Goal: Transaction & Acquisition: Obtain resource

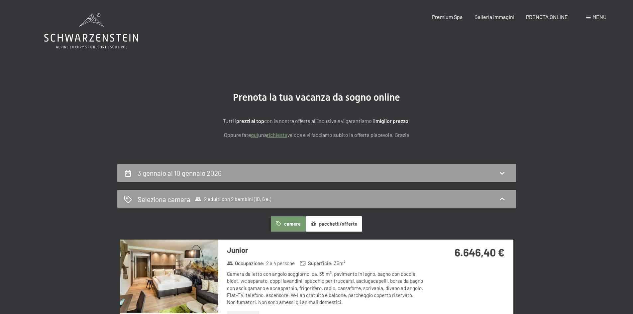
drag, startPoint x: 614, startPoint y: 88, endPoint x: 342, endPoint y: 249, distance: 316.8
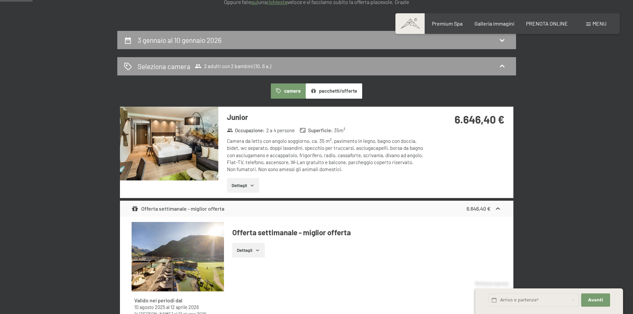
scroll to position [233, 0]
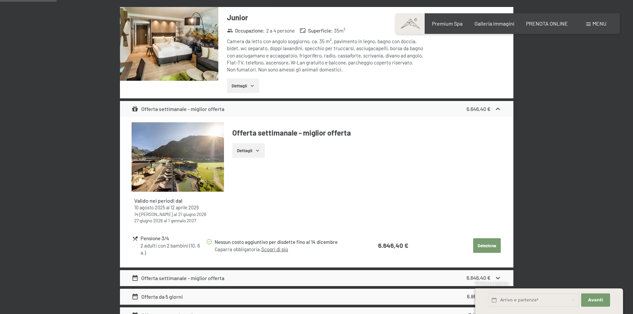
click at [183, 168] on img at bounding box center [178, 156] width 92 height 69
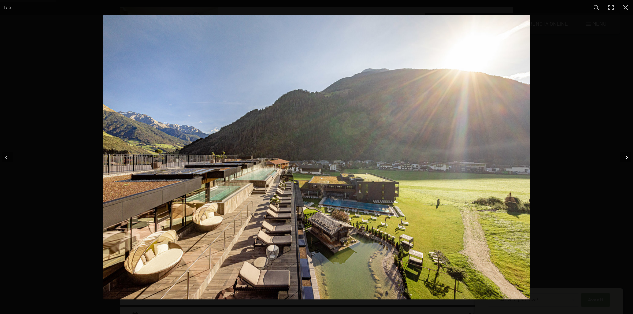
click at [624, 157] on button "button" at bounding box center [621, 157] width 23 height 33
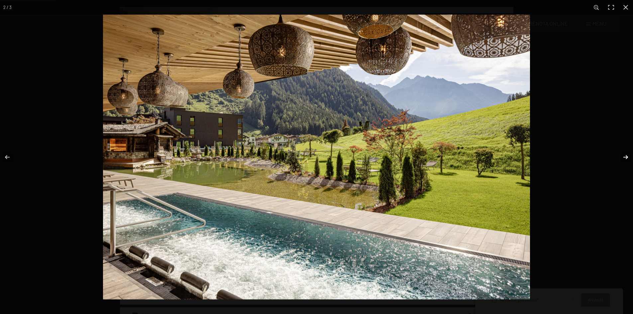
click at [623, 156] on button "button" at bounding box center [621, 157] width 23 height 33
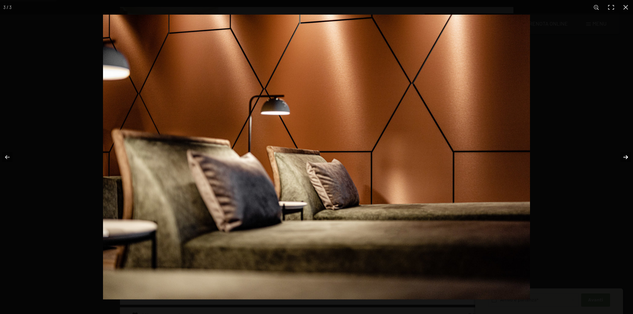
click at [623, 156] on button "button" at bounding box center [621, 157] width 23 height 33
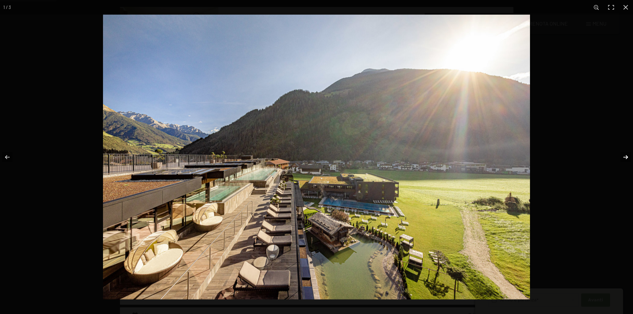
click at [623, 156] on button "button" at bounding box center [621, 157] width 23 height 33
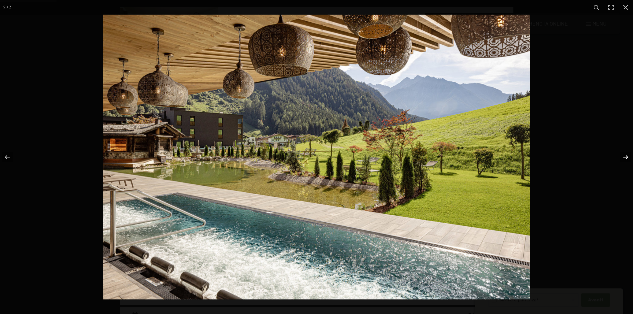
click at [623, 156] on button "button" at bounding box center [621, 157] width 23 height 33
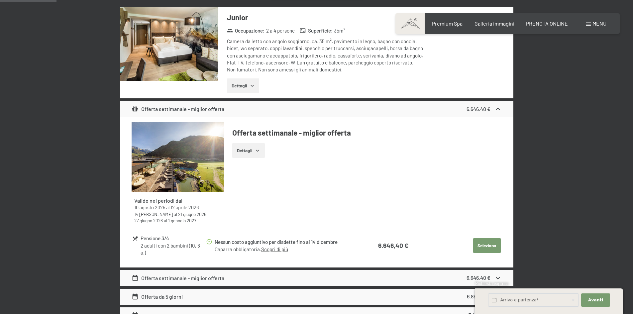
click at [0, 0] on button "button" at bounding box center [0, 0] width 0 height 0
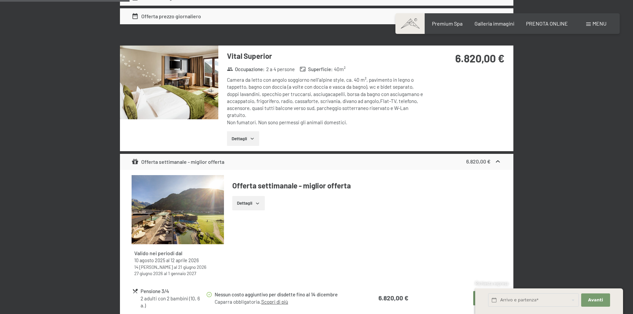
scroll to position [565, 0]
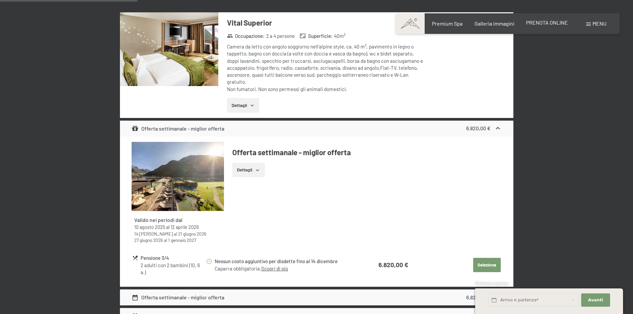
click at [551, 23] on span "PRENOTA ONLINE" at bounding box center [547, 22] width 42 height 6
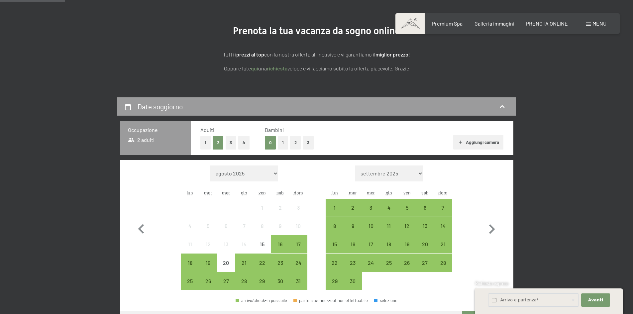
click at [295, 141] on button "2" at bounding box center [295, 143] width 11 height 14
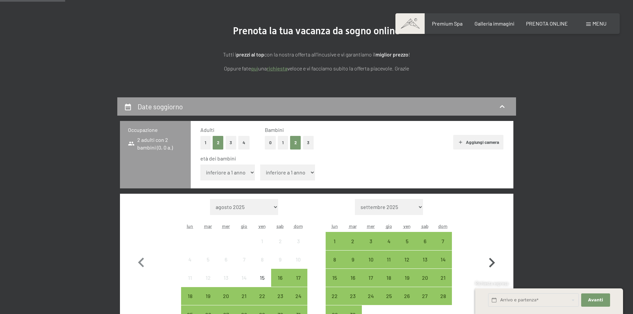
click at [489, 265] on icon "button" at bounding box center [491, 262] width 19 height 19
select select "2025-09-01"
select select "2025-10-01"
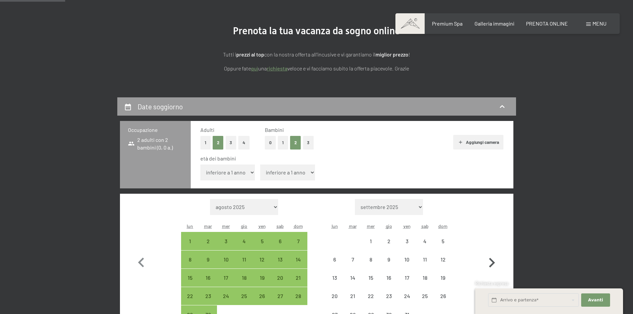
click at [489, 265] on icon "button" at bounding box center [491, 262] width 19 height 19
select select "2025-10-01"
select select "2025-11-01"
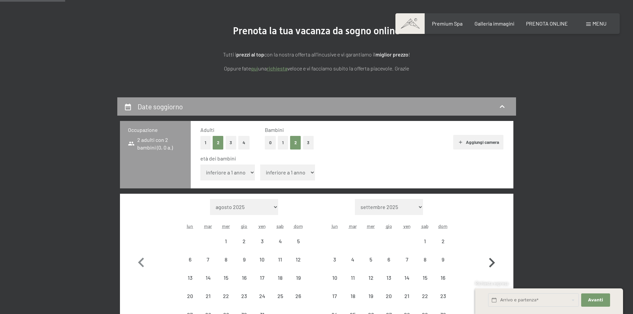
select select "2025-10-01"
select select "2025-11-01"
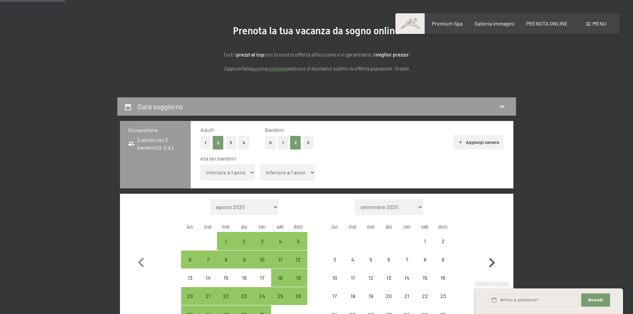
select select "2025-10-01"
select select "2025-11-01"
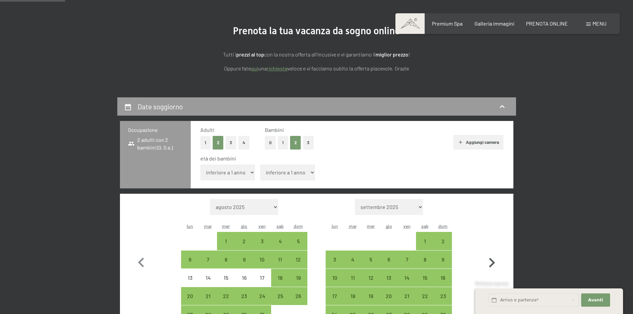
click at [489, 265] on icon "button" at bounding box center [491, 262] width 19 height 19
select select "2025-11-01"
select select "2025-12-01"
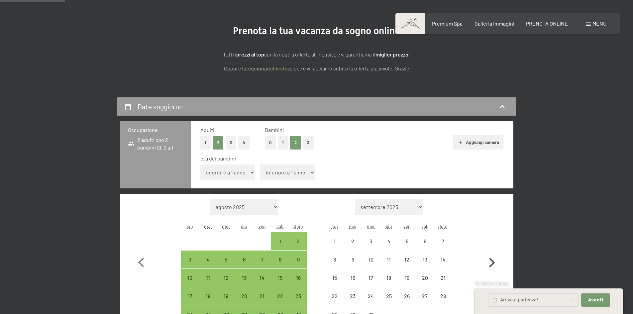
click at [489, 265] on icon "button" at bounding box center [491, 262] width 19 height 19
select select "2025-12-01"
select select "2026-01-01"
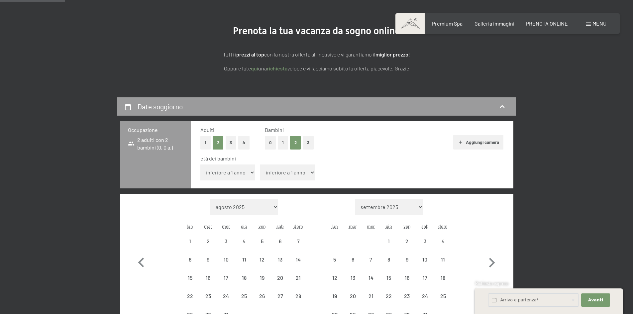
select select "2025-12-01"
select select "2026-01-01"
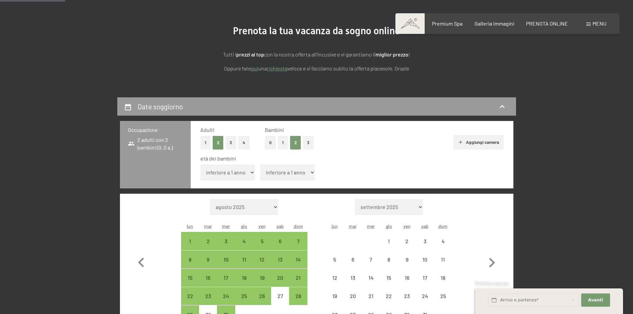
select select "2025-12-01"
select select "2026-01-01"
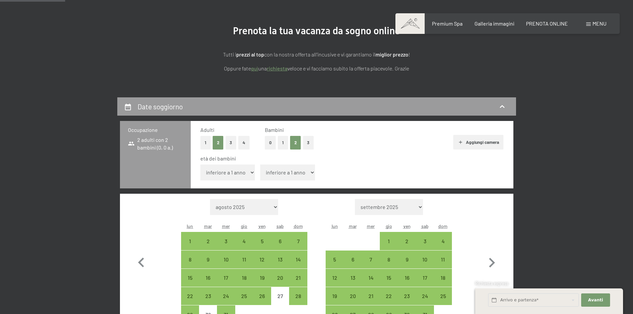
click at [241, 175] on select "inferiore a 1 anno 1 anno 2 anni 3 anni 4 anni 5 anni 6 anni 7 anni 8 anni 9 an…" at bounding box center [227, 172] width 55 height 16
select select "10"
click at [200, 164] on select "inferiore a 1 anno 1 anno 2 anni 3 anni 4 anni 5 anni 6 anni 7 anni 8 anni 9 an…" at bounding box center [227, 172] width 55 height 16
select select "2025-12-01"
select select "2026-01-01"
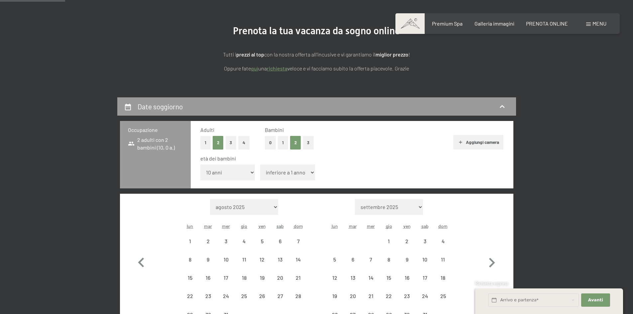
click at [294, 169] on select "inferiore a 1 anno 1 anno 2 anni 3 anni 4 anni 5 anni 6 anni 7 anni 8 anni 9 an…" at bounding box center [287, 172] width 55 height 16
select select "2025-12-01"
select select "2026-01-01"
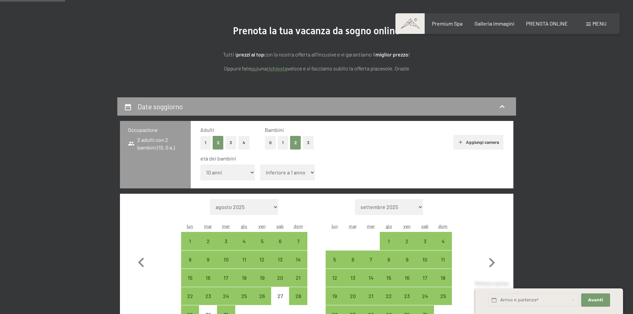
select select "6"
click at [260, 164] on select "inferiore a 1 anno 1 anno 2 anni 3 anni 4 anni 5 anni 6 anni 7 anni 8 anni 9 an…" at bounding box center [287, 172] width 55 height 16
select select "2025-12-01"
select select "2026-01-01"
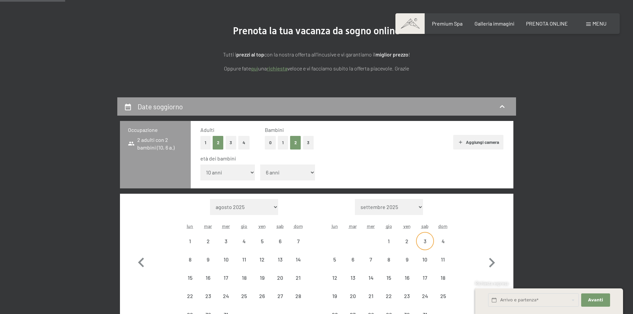
select select "2025-12-01"
select select "2026-01-01"
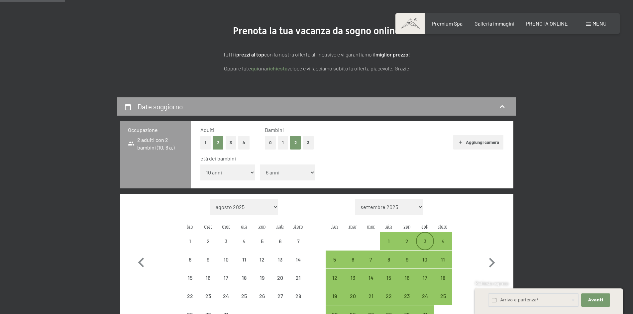
select select "2025-12-01"
select select "2026-01-01"
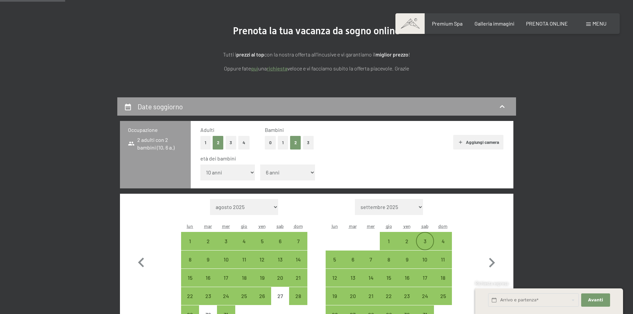
click at [424, 239] on div "3" at bounding box center [425, 247] width 17 height 17
select select "2025-12-01"
select select "2026-01-01"
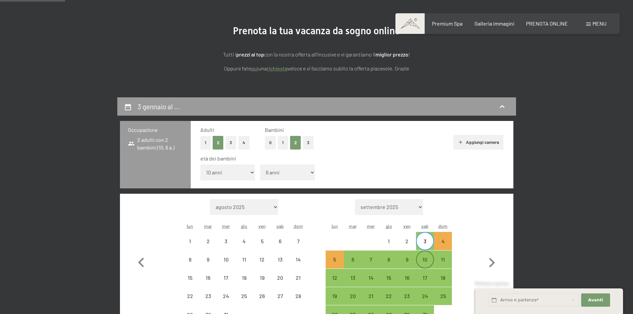
click at [423, 258] on div "10" at bounding box center [425, 265] width 17 height 17
select select "2025-12-01"
select select "2026-01-01"
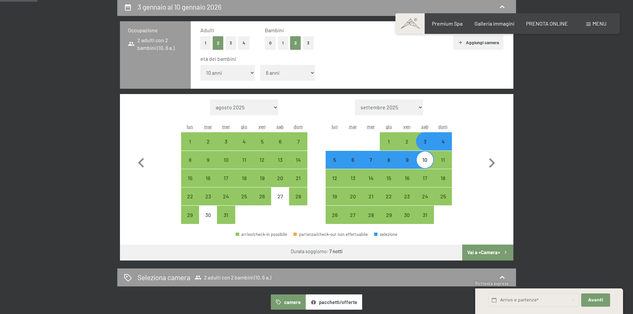
click at [489, 248] on button "Vai a «Camera»" at bounding box center [487, 253] width 51 height 16
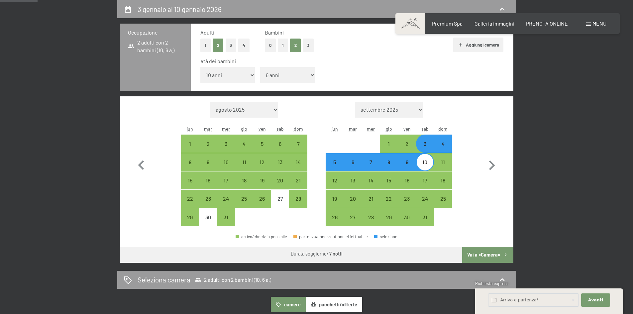
select select "2025-12-01"
select select "2026-01-01"
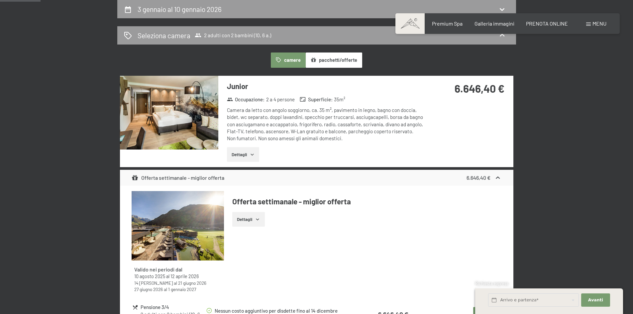
click at [186, 98] on img at bounding box center [169, 113] width 98 height 74
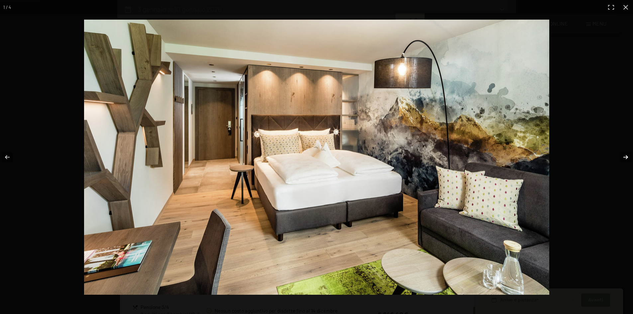
click at [622, 159] on button "button" at bounding box center [621, 157] width 23 height 33
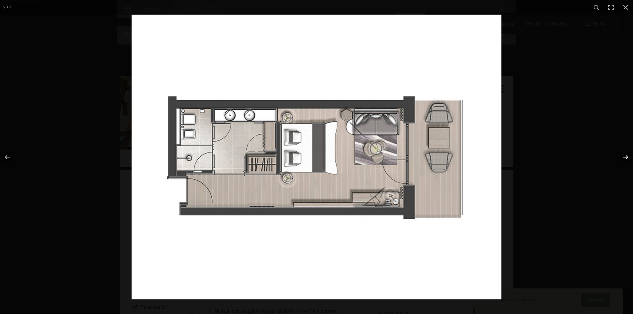
click at [624, 158] on button "button" at bounding box center [621, 157] width 23 height 33
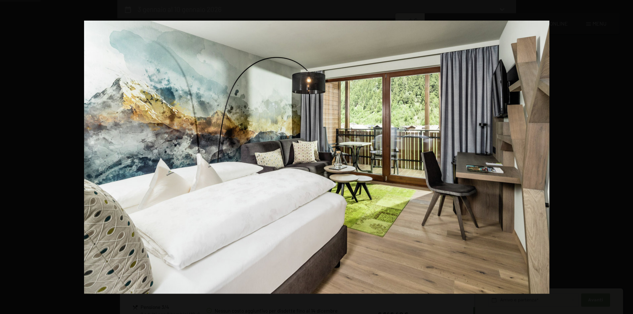
click at [624, 158] on button "button" at bounding box center [621, 157] width 23 height 33
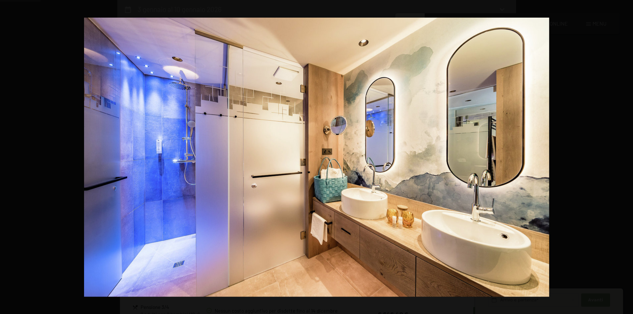
click at [624, 158] on button "button" at bounding box center [621, 157] width 23 height 33
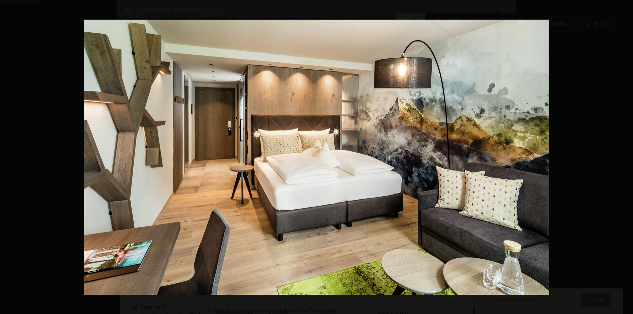
click at [624, 158] on button "button" at bounding box center [621, 157] width 23 height 33
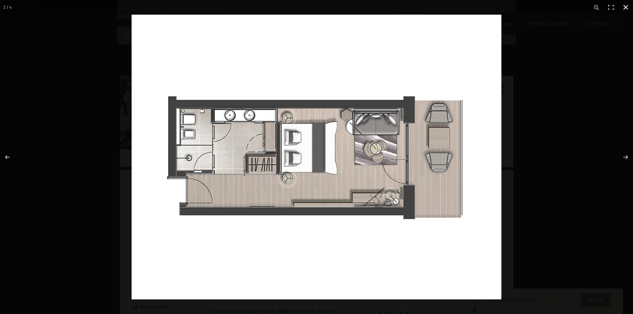
click at [627, 5] on button "button" at bounding box center [625, 7] width 15 height 15
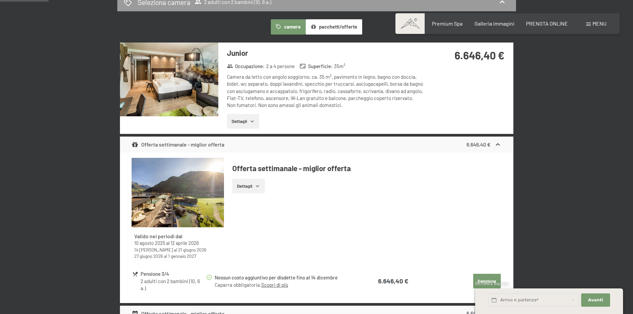
scroll to position [263, 0]
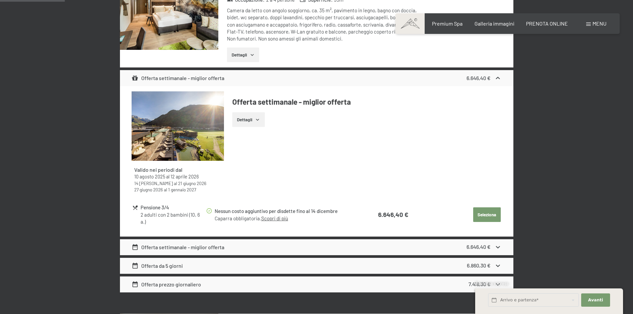
click at [488, 212] on button "Seleziona" at bounding box center [487, 214] width 28 height 15
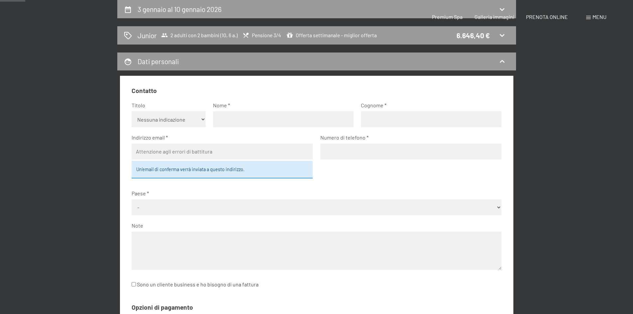
scroll to position [0, 0]
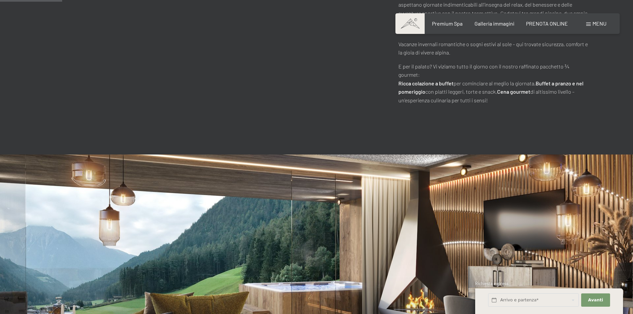
scroll to position [565, 0]
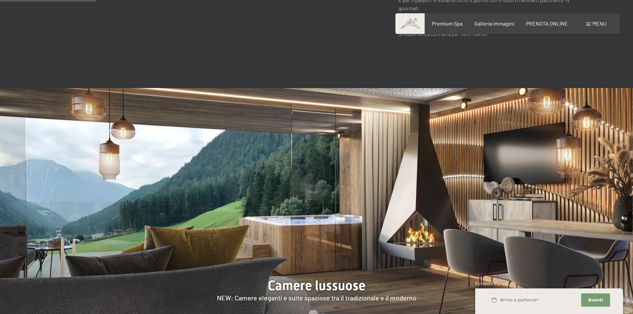
click at [615, 188] on img at bounding box center [316, 223] width 633 height 271
click at [615, 212] on div at bounding box center [316, 223] width 633 height 271
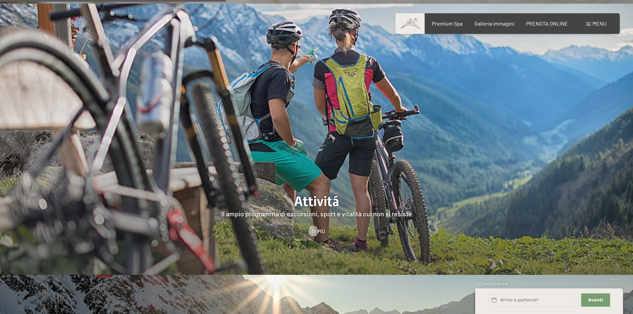
scroll to position [1296, 0]
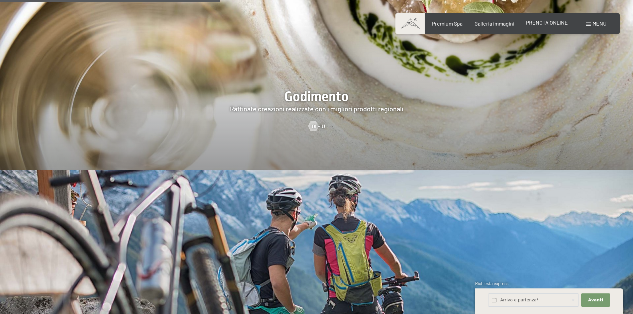
click at [558, 20] on span "PRENOTA ONLINE" at bounding box center [547, 22] width 42 height 6
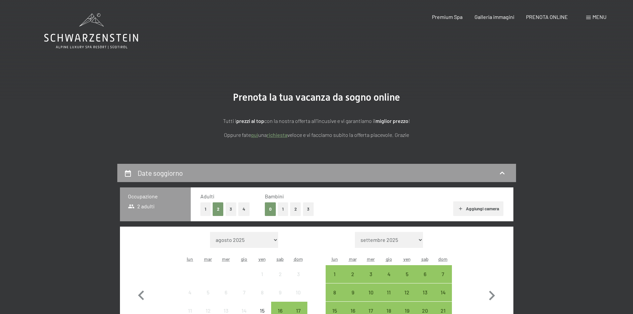
click at [296, 211] on button "2" at bounding box center [295, 209] width 11 height 14
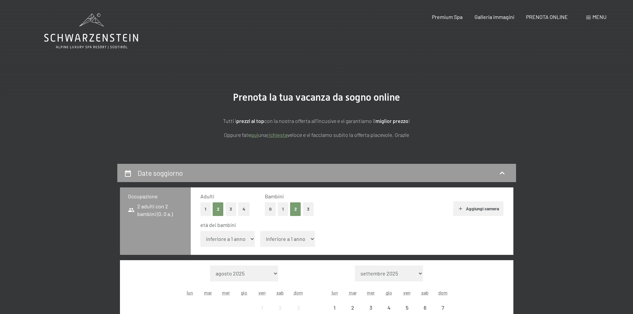
scroll to position [66, 0]
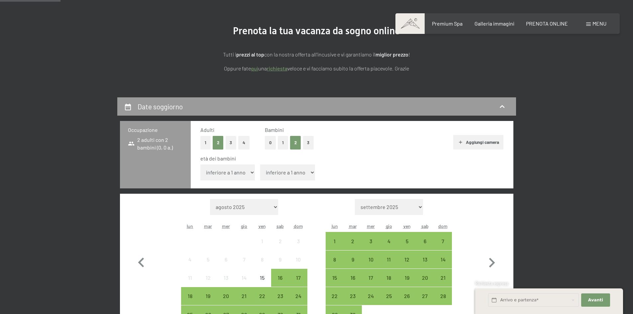
click at [249, 172] on select "inferiore a 1 anno 1 anno 2 anni 3 anni 4 anni 5 anni 6 anni 7 anni 8 anni 9 an…" at bounding box center [227, 172] width 55 height 16
click at [200, 164] on select "inferiore a 1 anno 1 anno 2 anni 3 anni 4 anni 5 anni 6 anni 7 anni 8 anni 9 an…" at bounding box center [227, 172] width 55 height 16
drag, startPoint x: 231, startPoint y: 177, endPoint x: 231, endPoint y: 164, distance: 12.6
click at [231, 176] on select "inferiore a 1 anno 1 anno 2 anni 3 anni 4 anni 5 anni 6 anni 7 anni 8 anni 9 an…" at bounding box center [227, 172] width 55 height 16
select select "10"
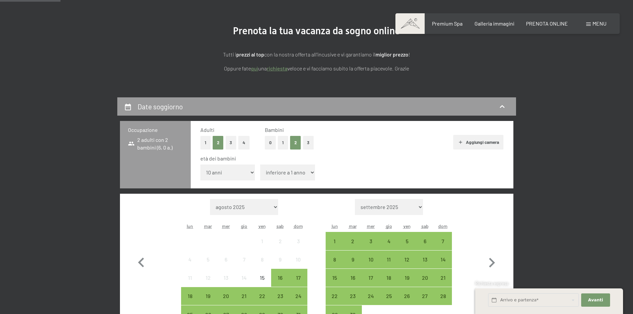
click at [200, 164] on select "inferiore a 1 anno 1 anno 2 anni 3 anni 4 anni 5 anni 6 anni 7 anni 8 anni 9 an…" at bounding box center [227, 172] width 55 height 16
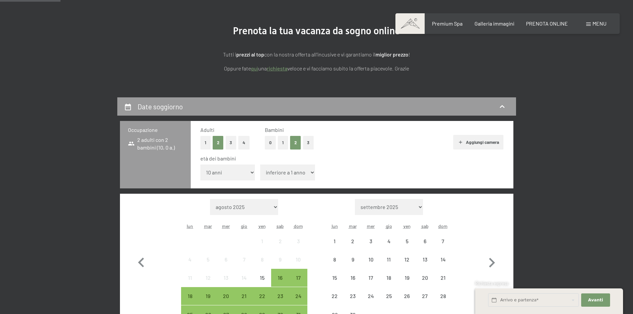
click at [282, 167] on select "inferiore a 1 anno 1 anno 2 anni 3 anni 4 anni 5 anni 6 anni 7 anni 8 anni 9 an…" at bounding box center [287, 172] width 55 height 16
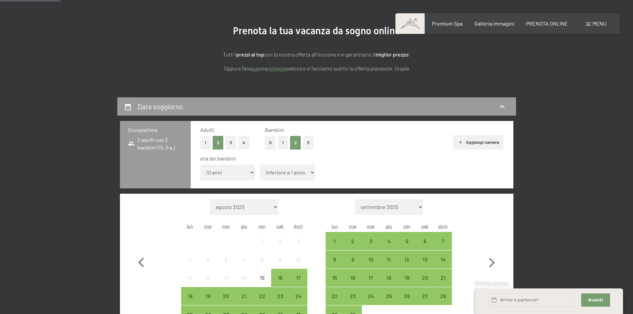
select select "6"
click at [260, 164] on select "inferiore a 1 anno 1 anno 2 anni 3 anni 4 anni 5 anni 6 anni 7 anni 8 anni 9 an…" at bounding box center [287, 172] width 55 height 16
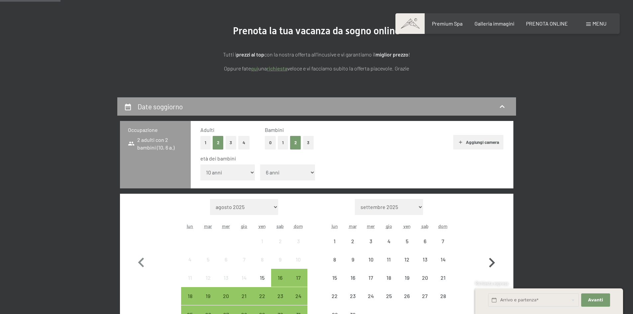
click at [489, 261] on icon "button" at bounding box center [491, 262] width 19 height 19
select select "2025-09-01"
select select "2025-10-01"
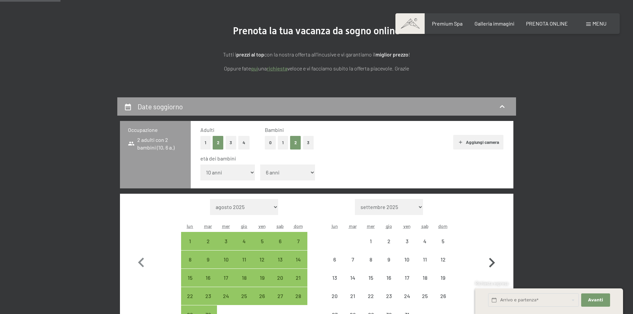
click at [489, 261] on icon "button" at bounding box center [491, 262] width 19 height 19
select select "2025-10-01"
select select "2025-11-01"
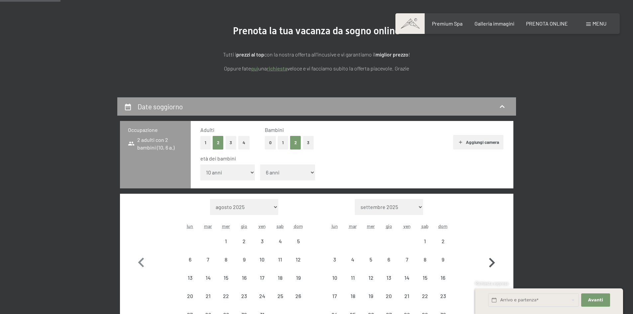
click at [489, 261] on icon "button" at bounding box center [491, 262] width 19 height 19
select select "2025-11-01"
select select "2025-12-01"
select select "2025-11-01"
select select "2025-12-01"
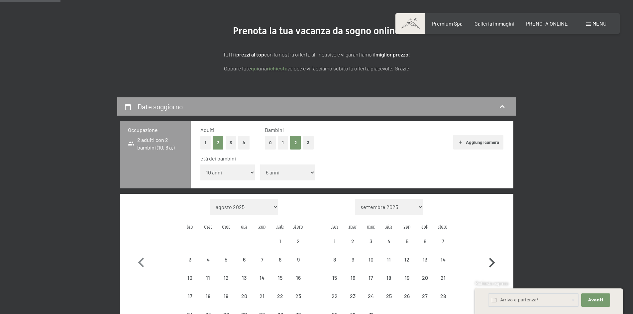
click at [491, 262] on icon "button" at bounding box center [491, 262] width 19 height 19
select select "2025-12-01"
select select "2026-01-01"
select select "2025-12-01"
select select "2026-01-01"
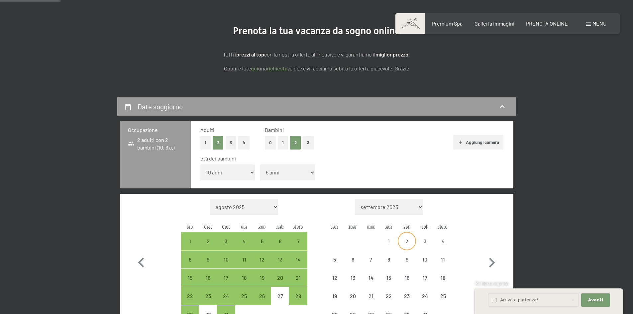
select select "2025-12-01"
select select "2026-01-01"
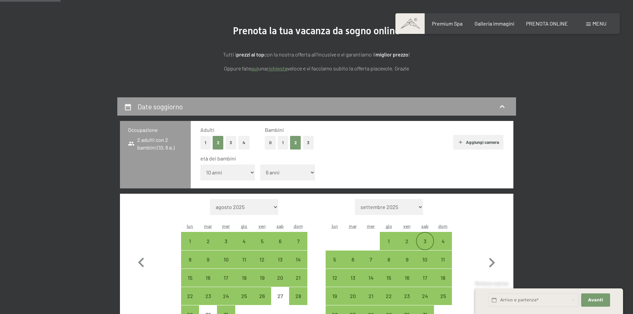
click at [423, 237] on div "3" at bounding box center [425, 241] width 17 height 17
select select "2025-12-01"
select select "2026-01-01"
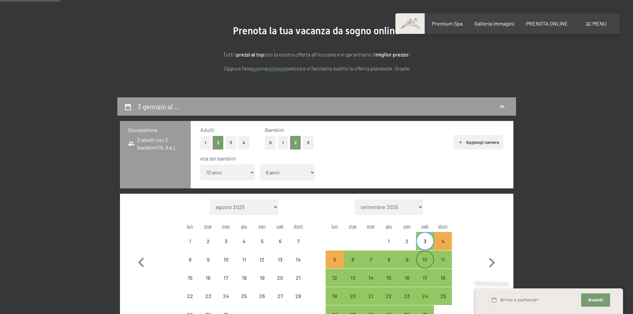
click at [425, 262] on div "10" at bounding box center [425, 265] width 17 height 17
select select "2025-12-01"
select select "2026-01-01"
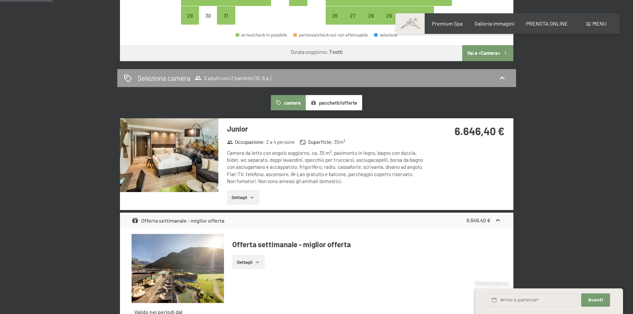
scroll to position [399, 0]
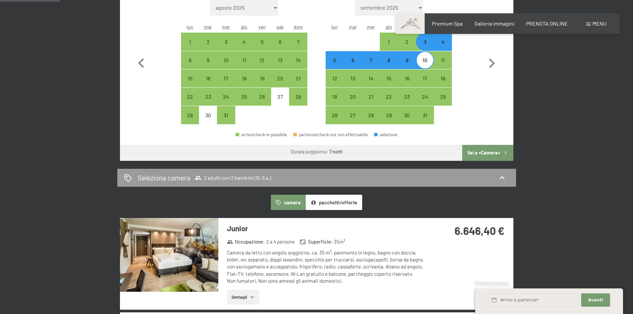
click at [483, 148] on button "Vai a «Camera»" at bounding box center [487, 153] width 51 height 16
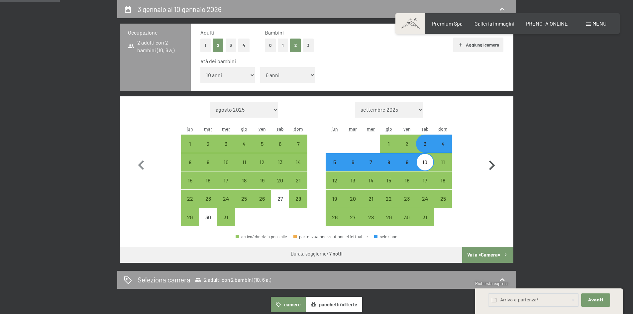
select select "2025-12-01"
select select "2026-01-01"
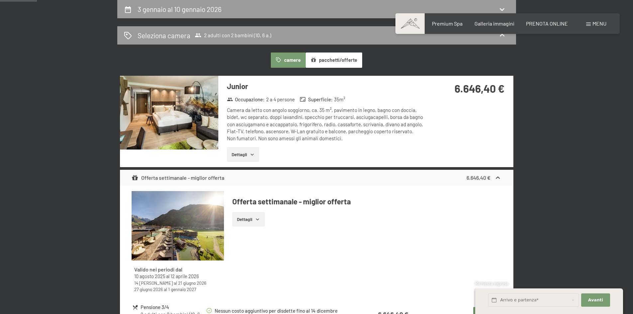
click at [341, 62] on button "pacchetti/offerte" at bounding box center [334, 59] width 56 height 15
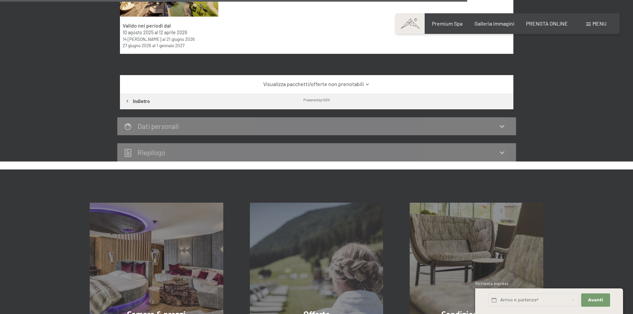
scroll to position [463, 0]
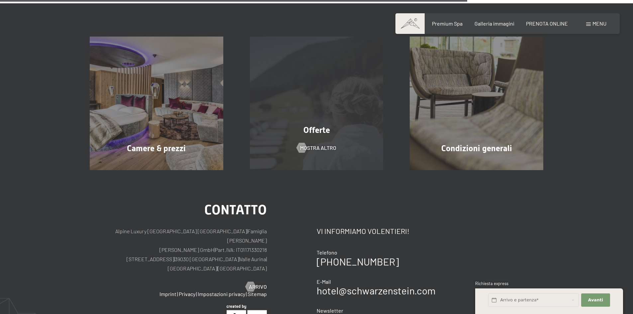
click at [303, 91] on div "Offerte mostra altro" at bounding box center [317, 104] width 160 height 134
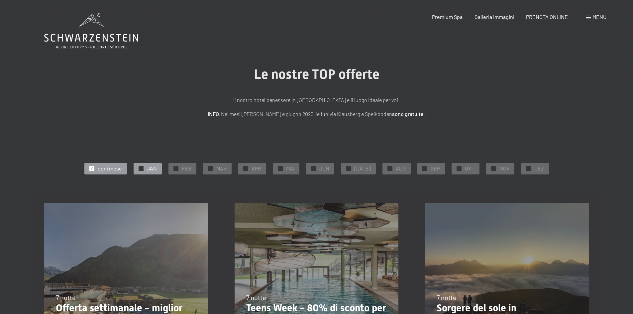
click at [150, 168] on span "JAN" at bounding box center [152, 168] width 10 height 7
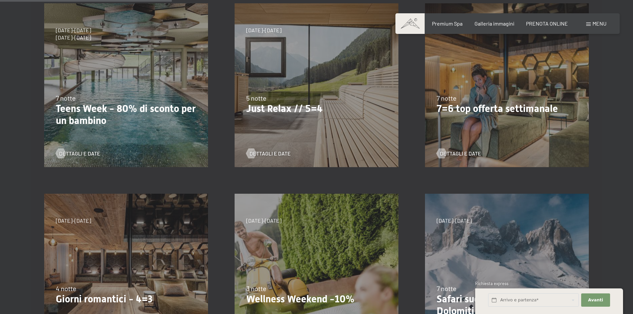
scroll to position [233, 0]
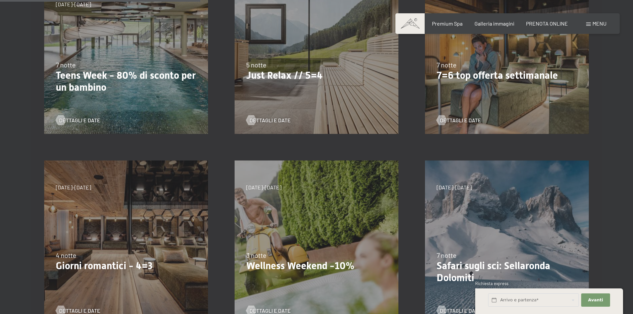
click at [142, 60] on div "7 notte" at bounding box center [126, 64] width 141 height 9
click at [82, 118] on span "Dettagli e Date" at bounding box center [86, 120] width 41 height 7
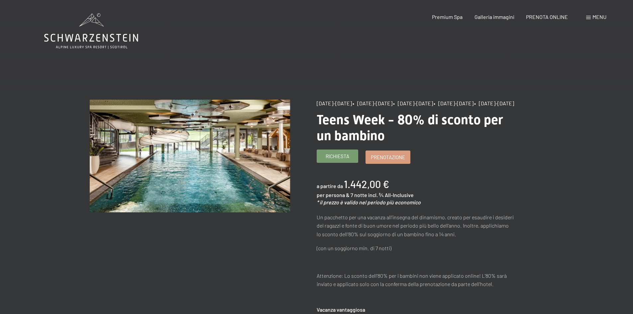
click at [339, 162] on link "Richiesta" at bounding box center [337, 156] width 41 height 13
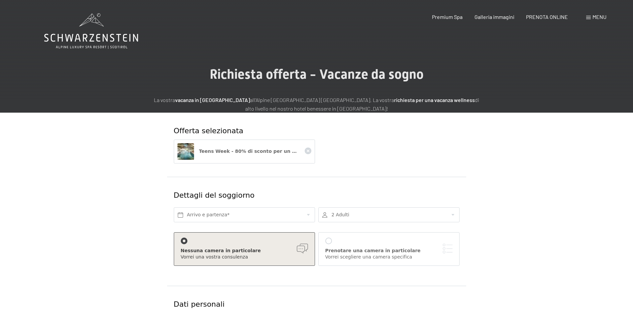
scroll to position [66, 0]
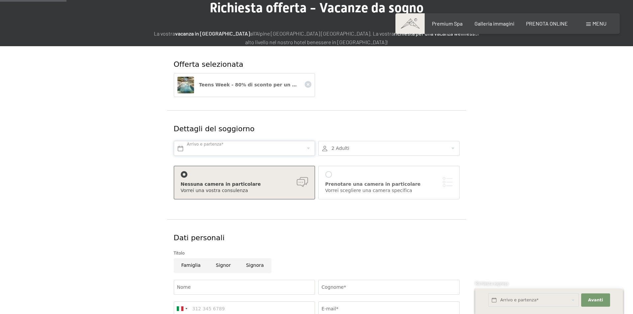
click at [213, 145] on input "text" at bounding box center [244, 148] width 141 height 15
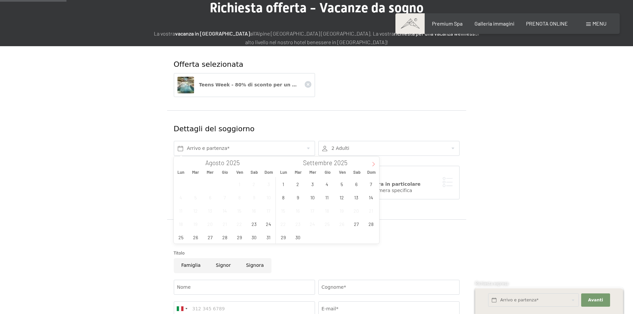
click at [374, 162] on icon at bounding box center [373, 164] width 5 height 5
click at [374, 163] on icon at bounding box center [373, 164] width 5 height 5
type input "2026"
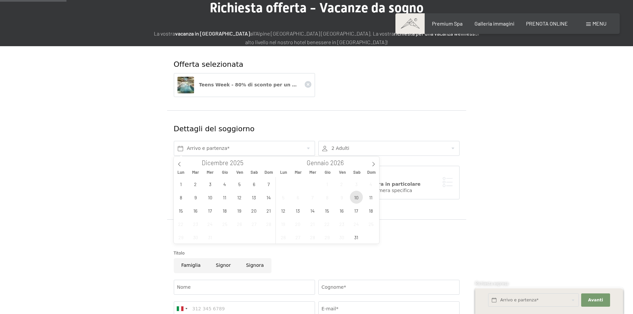
click at [360, 195] on span "10" at bounding box center [356, 197] width 13 height 13
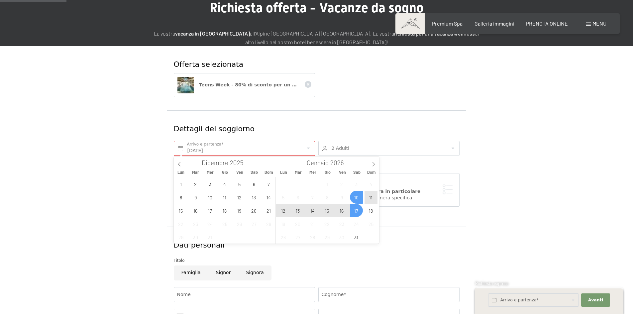
click at [359, 208] on span "17" at bounding box center [356, 210] width 13 height 13
type input "Sab. 10/01/2026 - Sab. 17/01/2026"
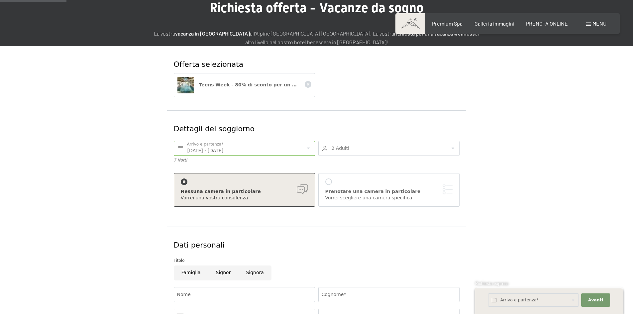
click at [367, 148] on div at bounding box center [388, 148] width 141 height 15
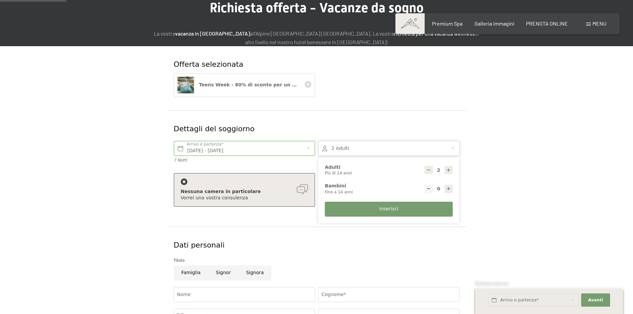
click at [444, 189] on div "0 Bambini Fino a 14 anni" at bounding box center [389, 189] width 128 height 12
click at [446, 189] on div at bounding box center [449, 189] width 8 height 8
type input "1"
select select
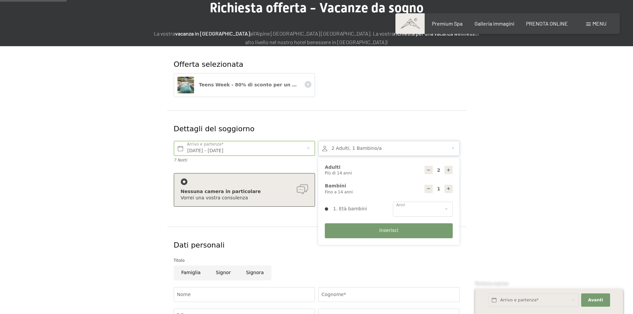
click at [446, 189] on div at bounding box center [449, 189] width 8 height 8
type input "2"
select select
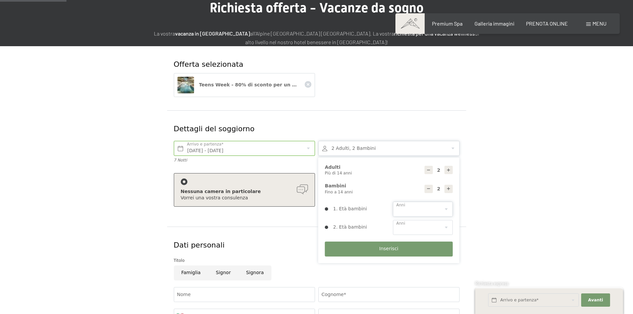
click at [417, 207] on select "0 1 2 3 4 5 6 7 8 9 10 11 12 13 14" at bounding box center [423, 209] width 60 height 15
select select "10"
click at [393, 202] on select "0 1 2 3 4 5 6 7 8 9 10 11 12 13 14" at bounding box center [423, 209] width 60 height 15
click at [409, 233] on select "0 1 2 3 4 5 6 7 8 9 10 11 12 13 14" at bounding box center [423, 227] width 60 height 15
select select "6"
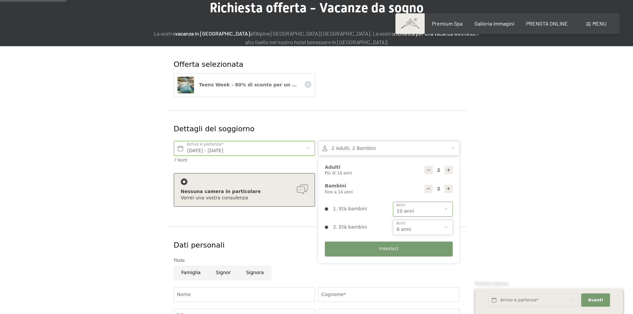
click at [393, 220] on select "0 1 2 3 4 5 6 7 8 9 10 11 12 13 14" at bounding box center [423, 227] width 60 height 15
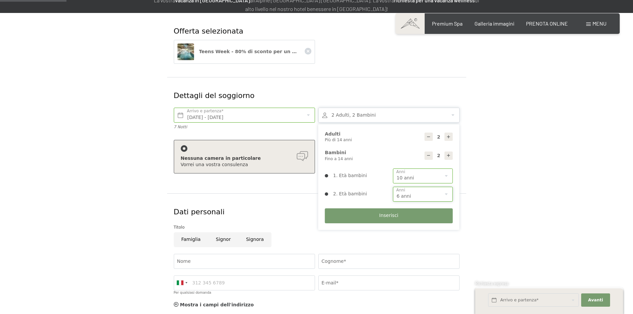
scroll to position [166, 0]
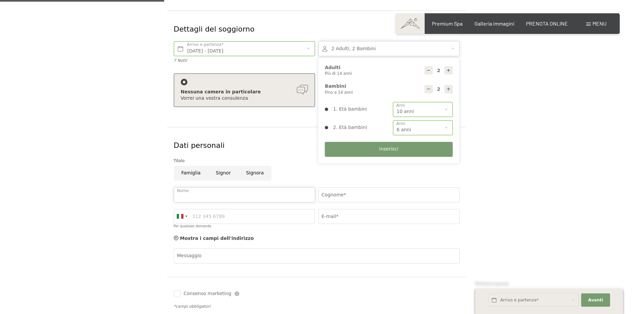
click at [197, 192] on input "Nome" at bounding box center [244, 194] width 141 height 15
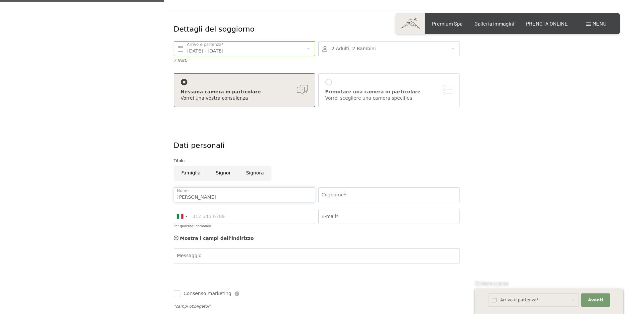
type input "fabio salvatore"
click at [375, 194] on input "Cognome*" at bounding box center [388, 194] width 141 height 15
type input "raudino"
click at [214, 220] on input "Per qualsiasi domanda" at bounding box center [244, 216] width 141 height 15
type input "3277484652"
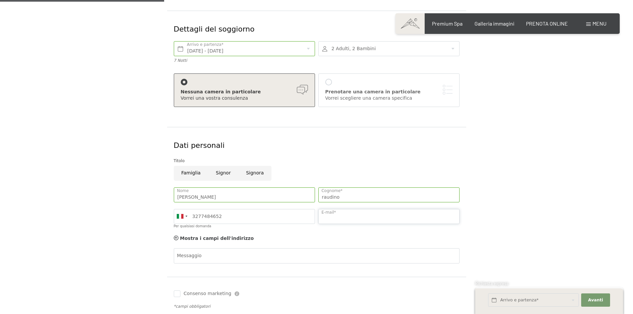
click at [360, 219] on input "E-mail*" at bounding box center [388, 216] width 141 height 15
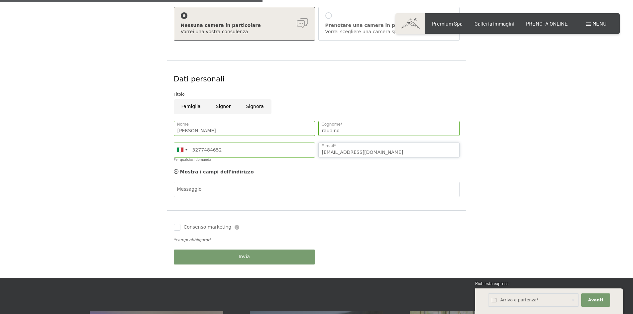
scroll to position [266, 0]
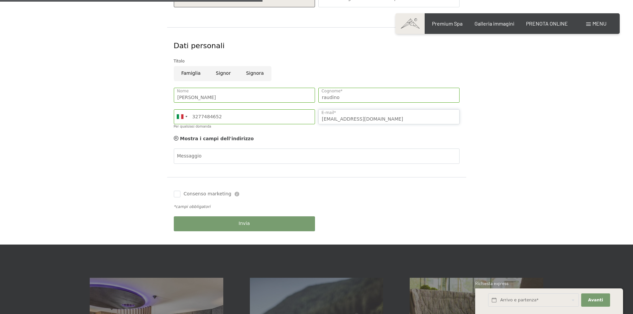
type input "raudinofabio@gmail.com"
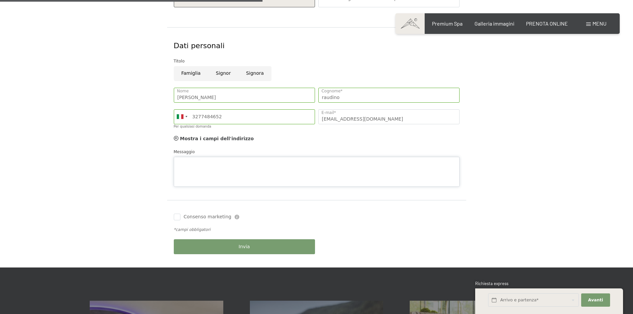
click at [219, 156] on div "Messaggio" at bounding box center [317, 168] width 286 height 38
type textarea "salve, un mio caro amico è il secondo anno che viene nella vostra struttura che…"
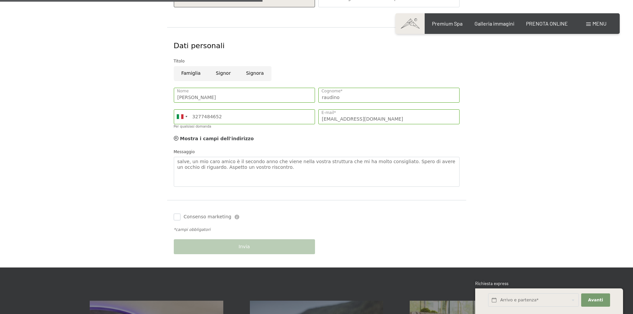
click at [177, 216] on input "Consenso marketing" at bounding box center [177, 217] width 7 height 7
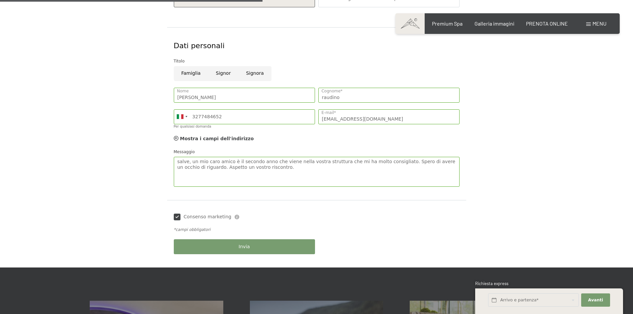
click at [179, 217] on input "Consenso marketing" at bounding box center [177, 217] width 7 height 7
checkbox input "false"
click at [208, 249] on button "Invia" at bounding box center [244, 246] width 141 height 15
